Goal: Information Seeking & Learning: Check status

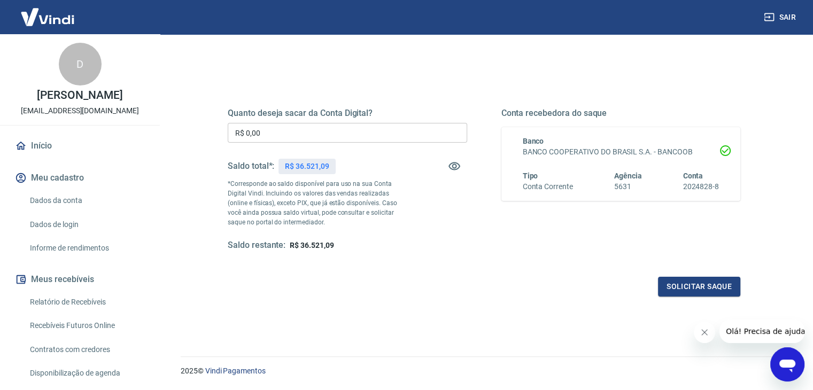
scroll to position [138, 0]
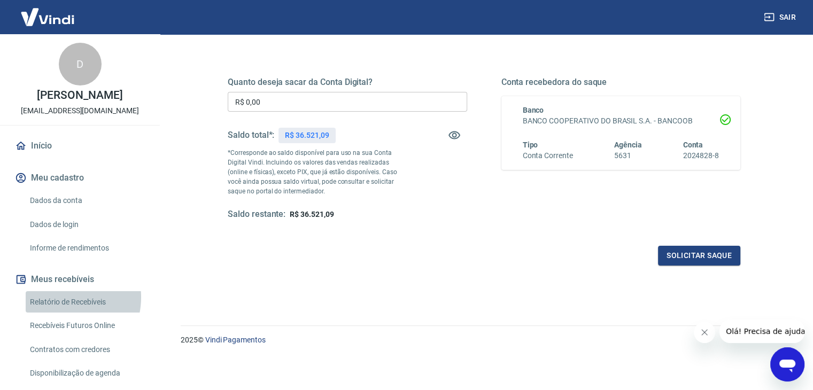
click at [63, 309] on link "Relatório de Recebíveis" at bounding box center [86, 302] width 121 height 22
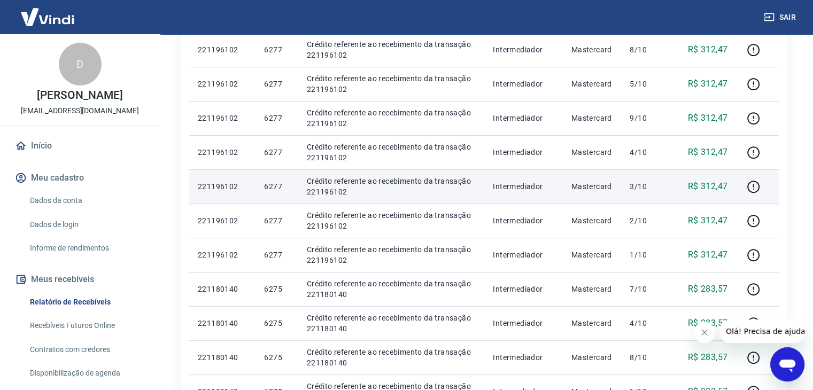
scroll to position [535, 0]
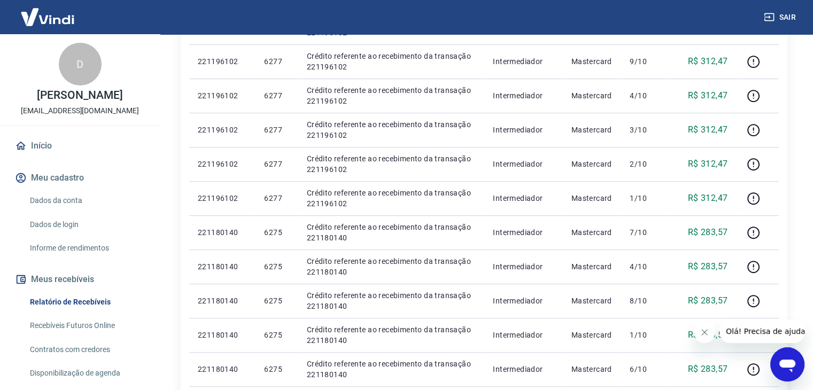
click at [704, 331] on icon "Fechar mensagem da empresa" at bounding box center [705, 332] width 9 height 9
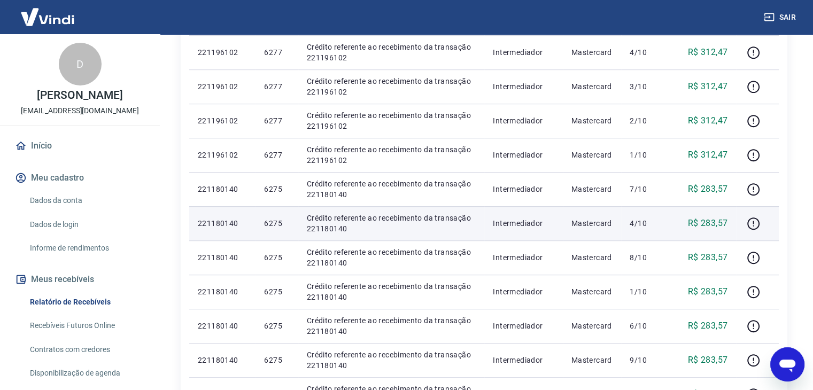
scroll to position [749, 0]
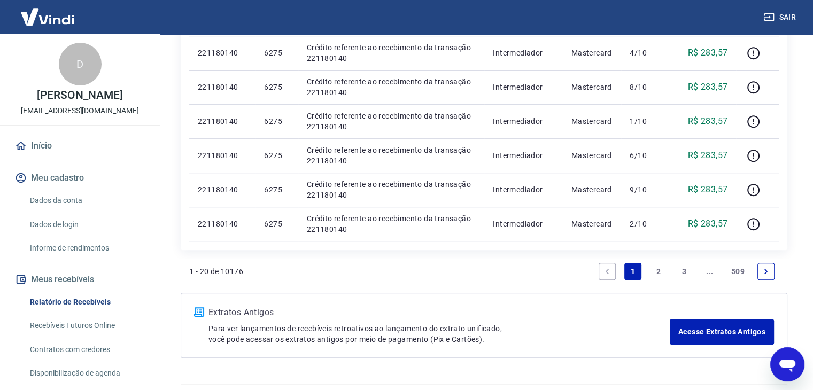
click at [661, 272] on link "2" at bounding box center [658, 271] width 17 height 17
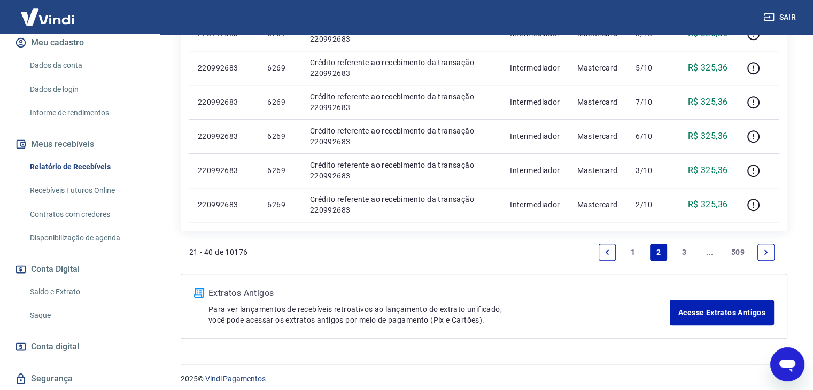
scroll to position [160, 0]
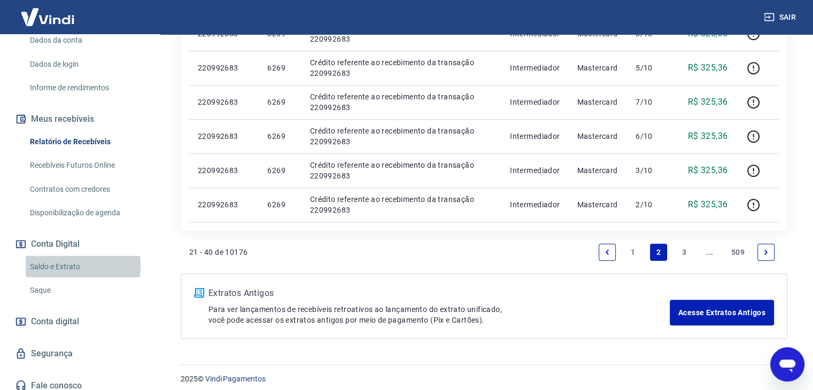
click at [65, 278] on link "Saldo e Extrato" at bounding box center [86, 267] width 121 height 22
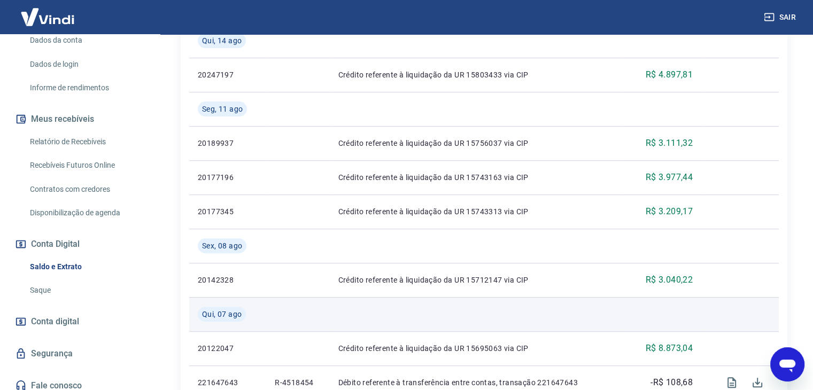
scroll to position [321, 0]
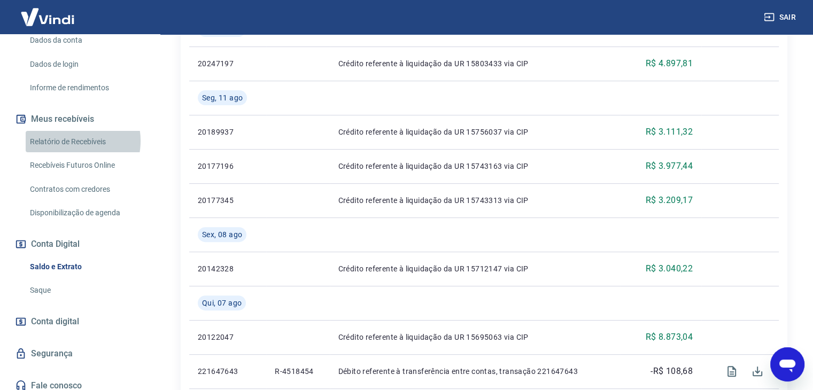
click at [71, 152] on link "Relatório de Recebíveis" at bounding box center [86, 142] width 121 height 22
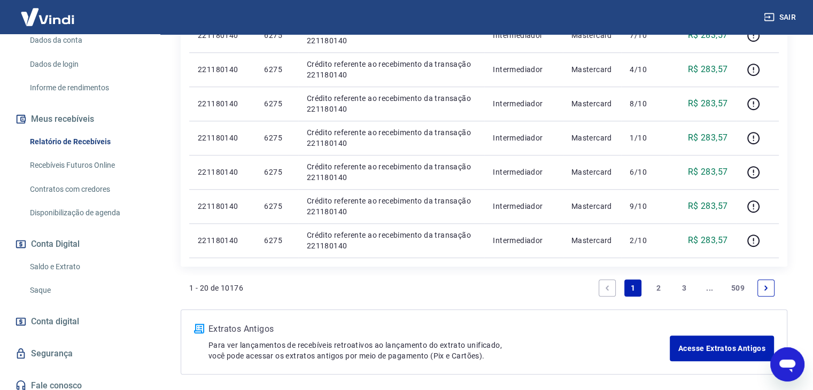
scroll to position [749, 0]
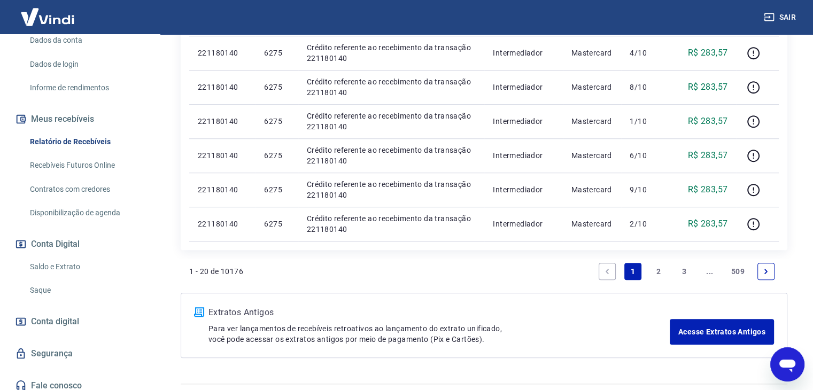
click at [660, 271] on link "2" at bounding box center [658, 271] width 17 height 17
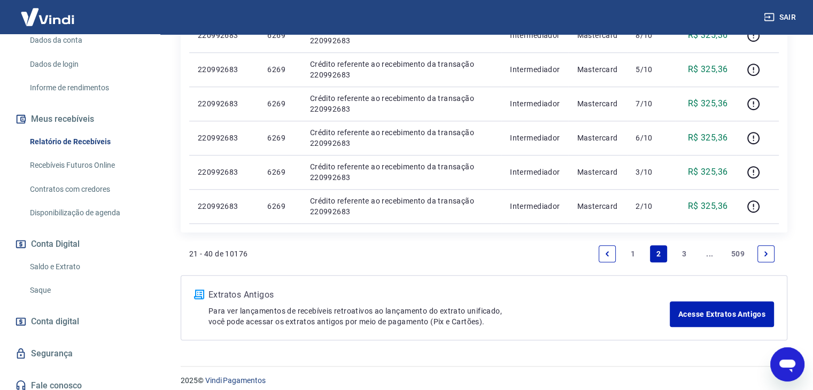
scroll to position [802, 0]
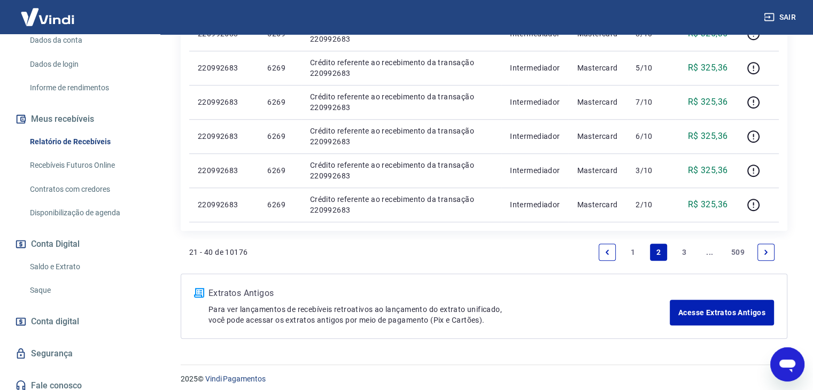
click at [689, 250] on link "3" at bounding box center [684, 252] width 17 height 17
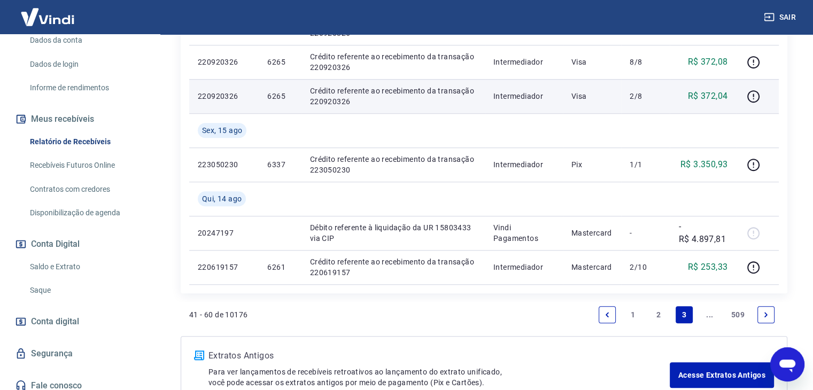
scroll to position [856, 0]
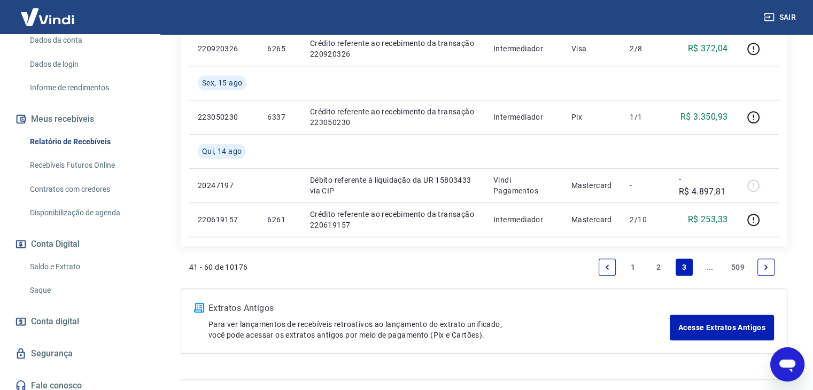
click at [657, 265] on link "2" at bounding box center [658, 267] width 17 height 17
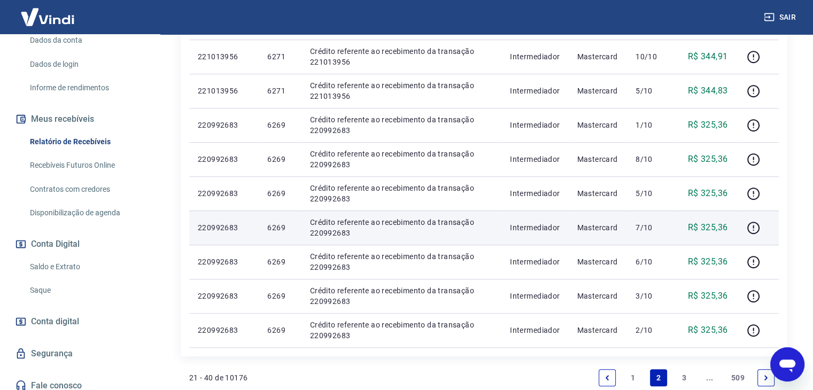
scroll to position [809, 0]
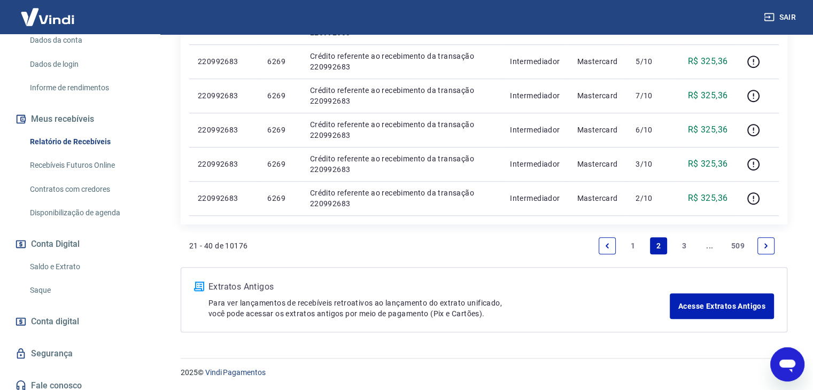
click at [631, 242] on link "1" at bounding box center [633, 245] width 17 height 17
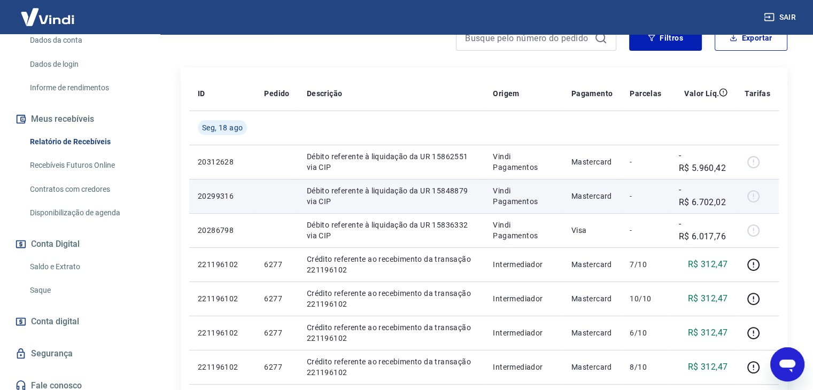
scroll to position [214, 0]
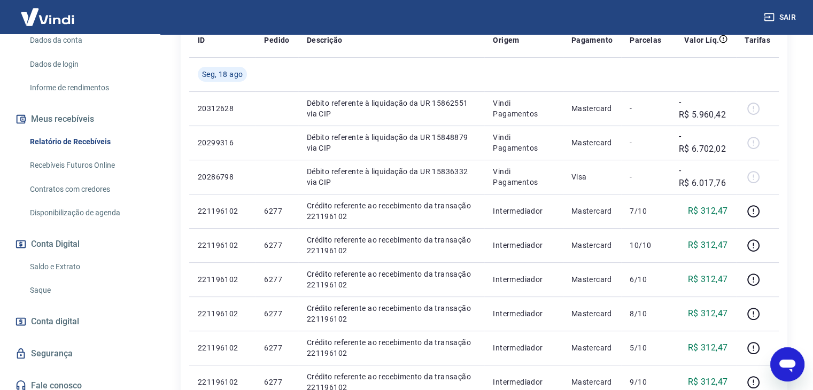
click at [64, 276] on link "Saldo e Extrato" at bounding box center [86, 267] width 121 height 22
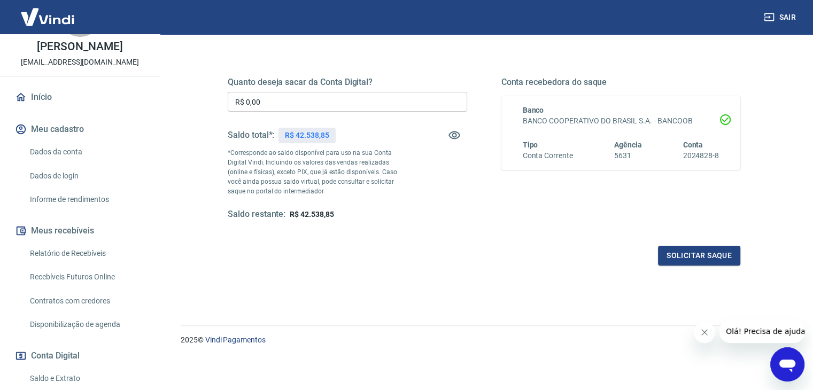
scroll to position [107, 0]
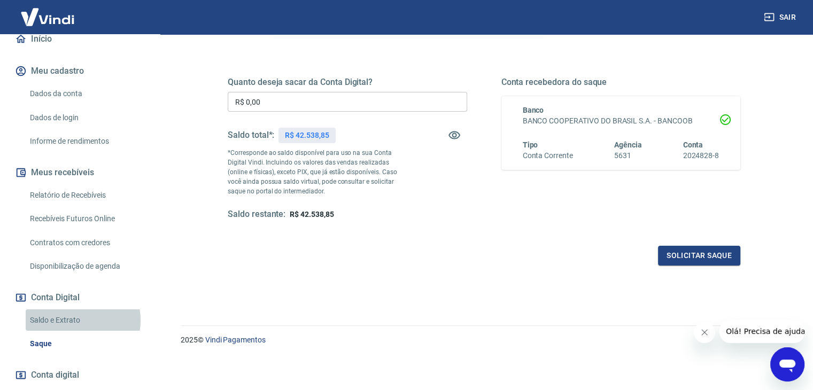
drag, startPoint x: 69, startPoint y: 332, endPoint x: 125, endPoint y: 307, distance: 60.6
click at [69, 332] on link "Saldo e Extrato" at bounding box center [86, 321] width 121 height 22
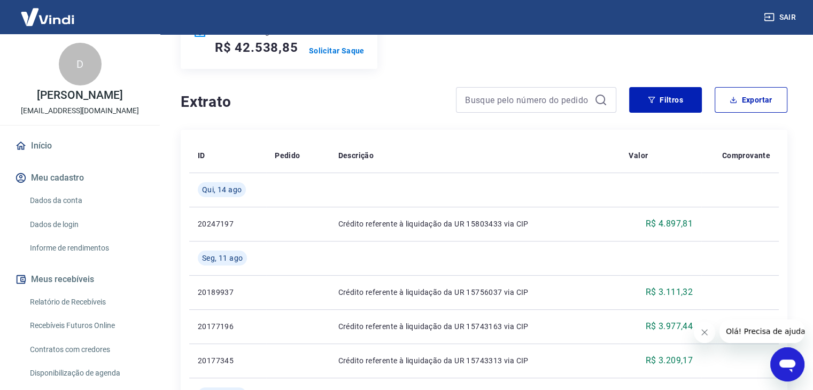
click at [34, 156] on link "Início" at bounding box center [80, 146] width 134 height 24
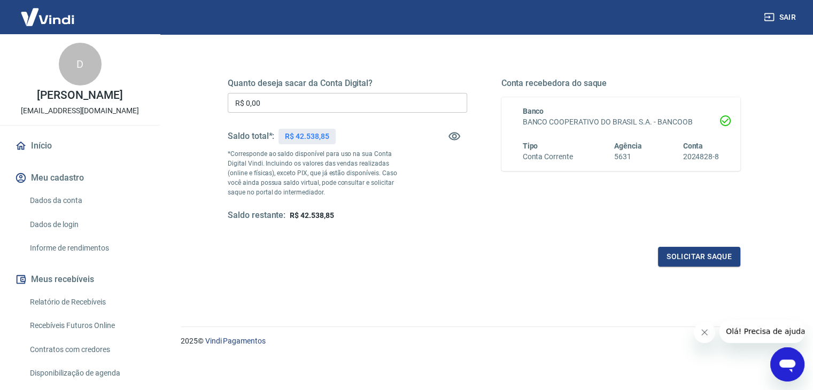
scroll to position [138, 0]
